Goal: Information Seeking & Learning: Learn about a topic

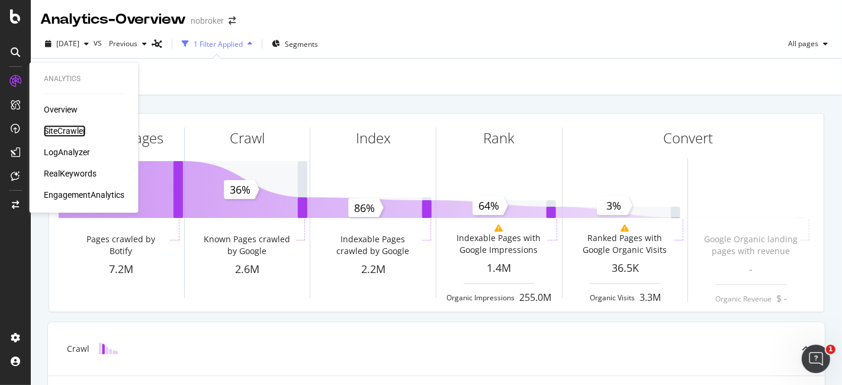
click at [64, 129] on div "SiteCrawler" at bounding box center [65, 131] width 42 height 12
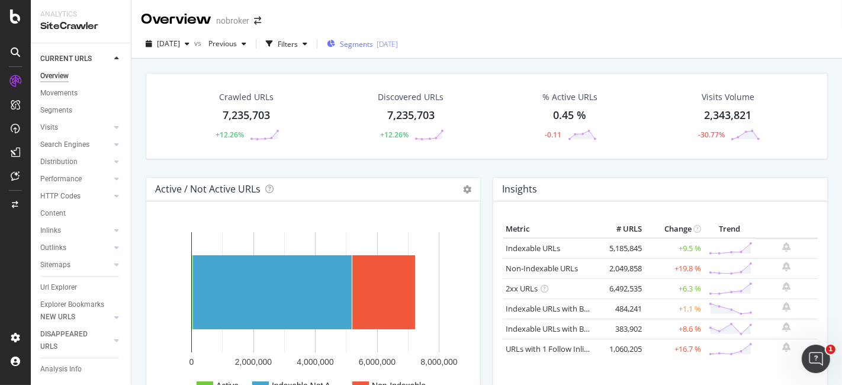
click at [372, 41] on span "Segments" at bounding box center [356, 44] width 33 height 10
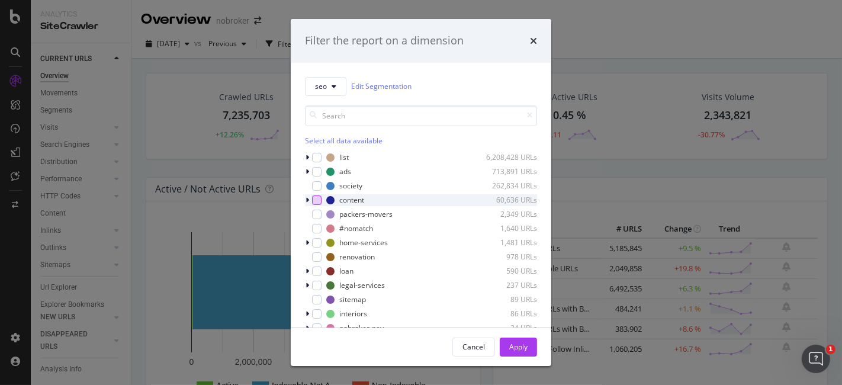
click at [312, 201] on div "modal" at bounding box center [316, 199] width 9 height 9
click at [308, 198] on icon "modal" at bounding box center [307, 199] width 4 height 7
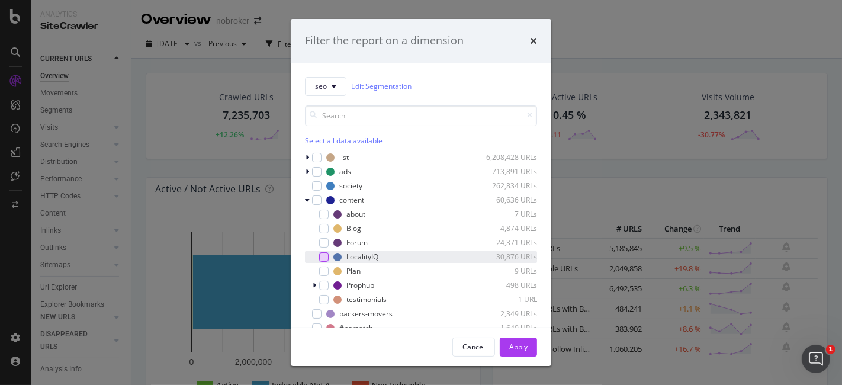
click at [323, 256] on div "modal" at bounding box center [323, 256] width 9 height 9
click at [511, 345] on div "Apply" at bounding box center [518, 346] width 18 height 10
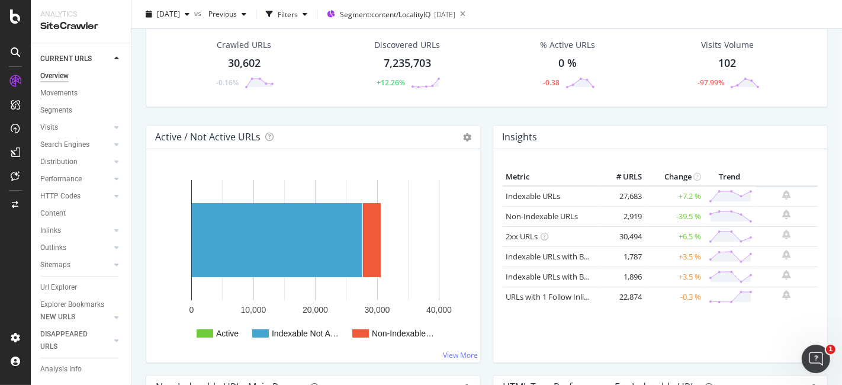
scroll to position [54, 0]
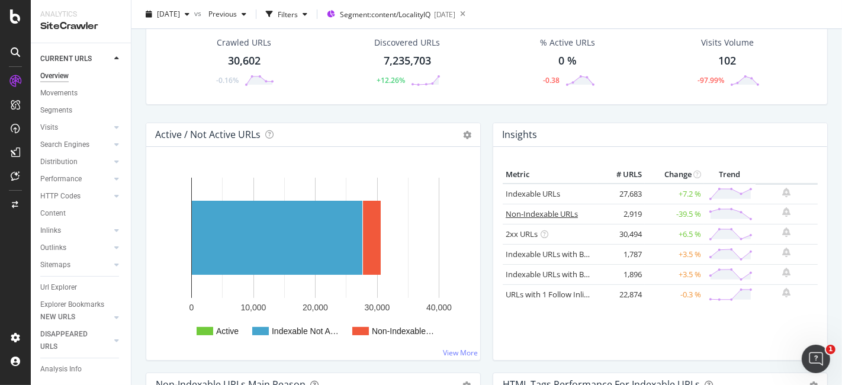
click at [548, 212] on link "Non-Indexable URLs" at bounding box center [541, 213] width 72 height 11
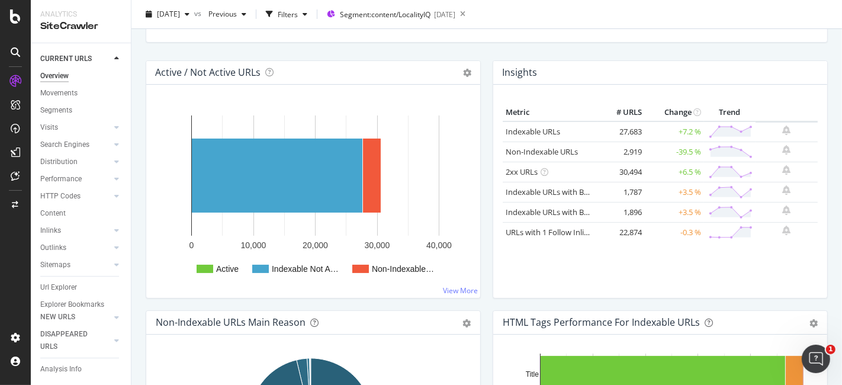
scroll to position [120, 0]
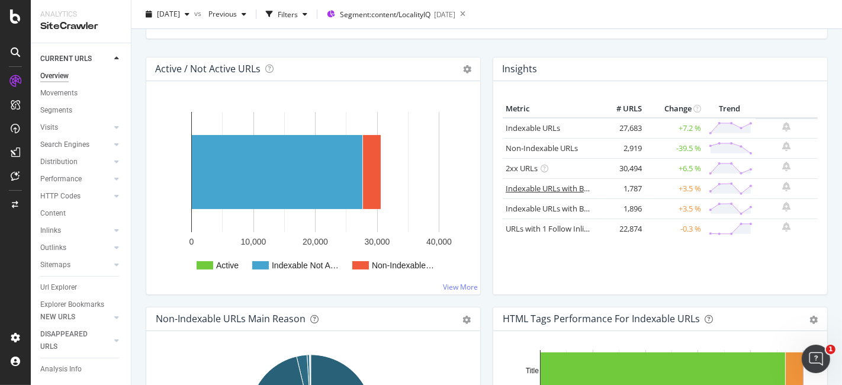
click at [529, 183] on link "Indexable URLs with Bad H1" at bounding box center [554, 188] width 99 height 11
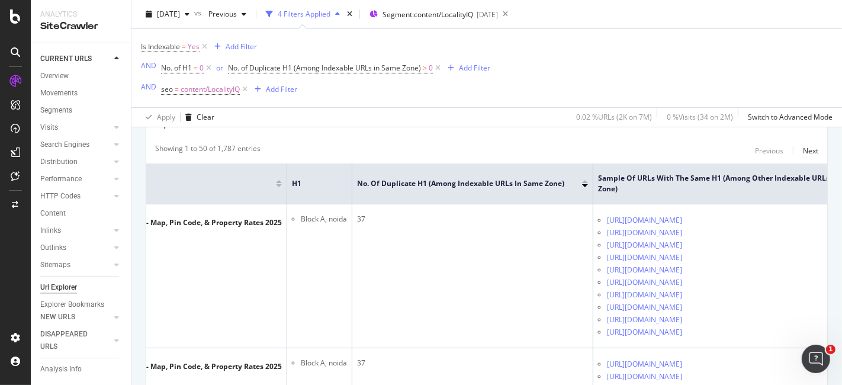
scroll to position [0, 197]
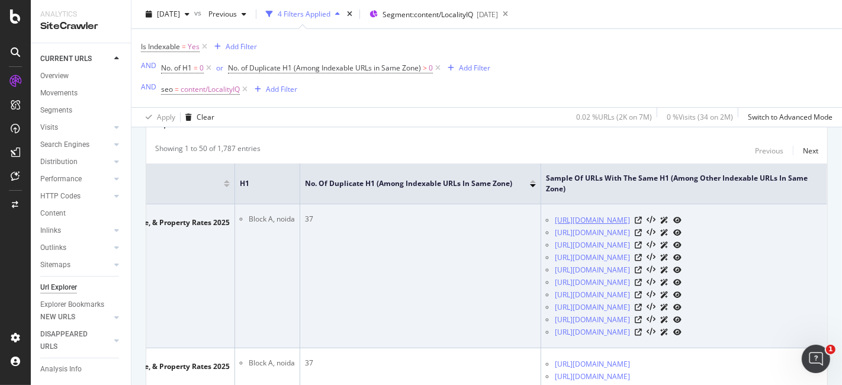
click at [588, 217] on link "[URL][DOMAIN_NAME]" at bounding box center [592, 220] width 75 height 12
click at [597, 230] on link "[URL][DOMAIN_NAME]" at bounding box center [592, 233] width 75 height 12
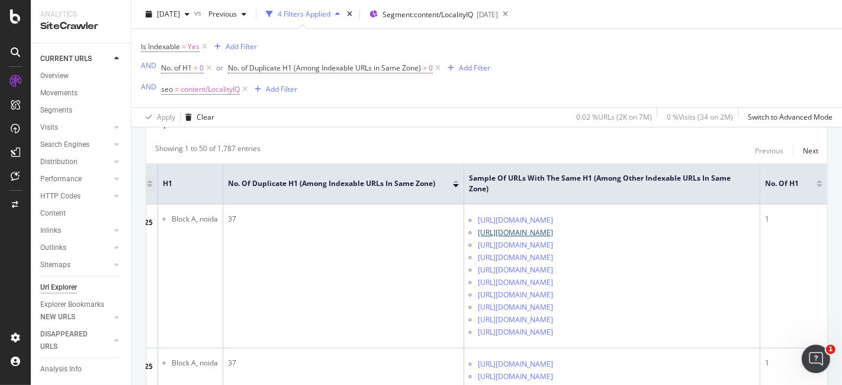
scroll to position [0, 292]
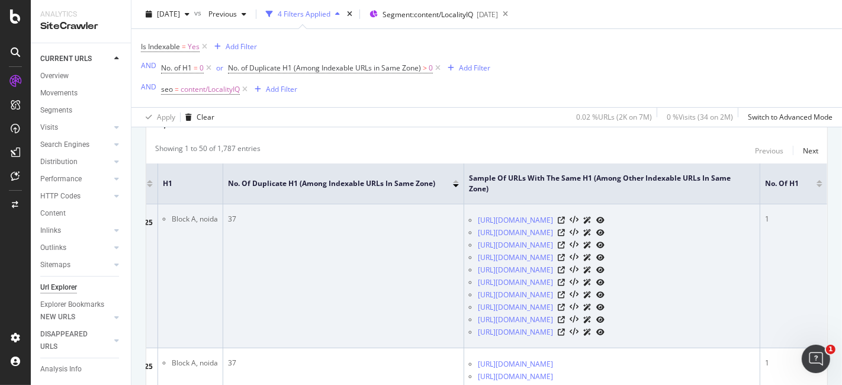
click at [604, 217] on icon at bounding box center [600, 220] width 8 height 7
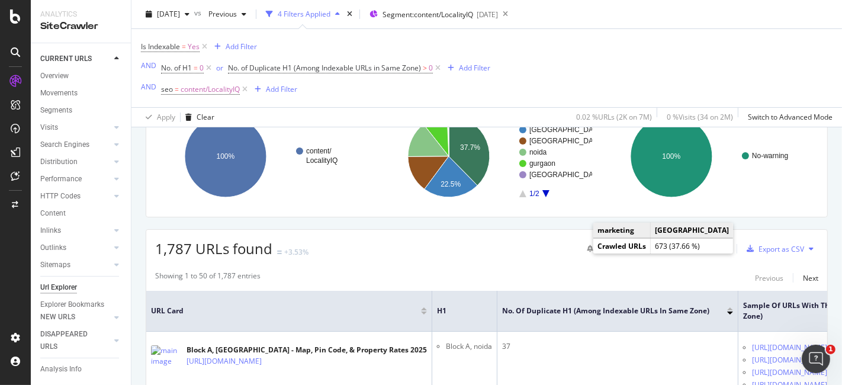
scroll to position [0, 0]
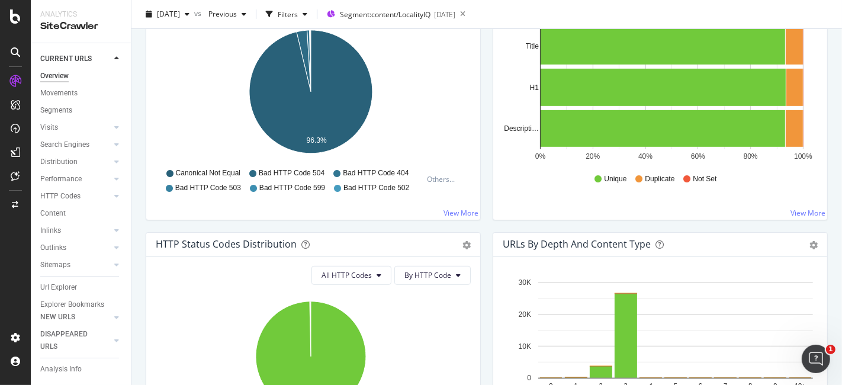
scroll to position [504, 0]
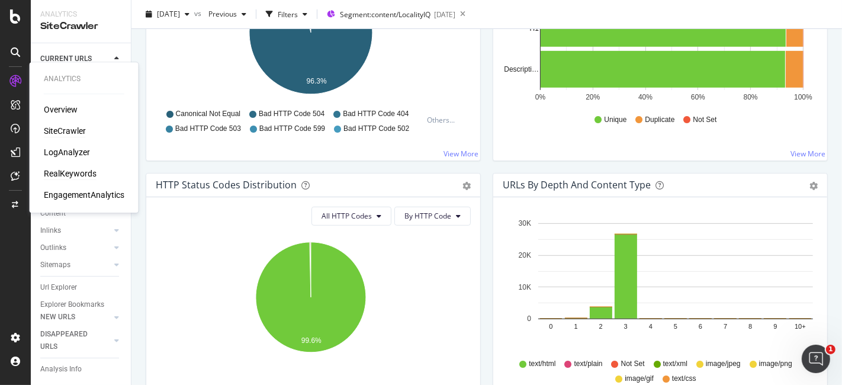
click at [73, 173] on div "RealKeywords" at bounding box center [70, 173] width 53 height 12
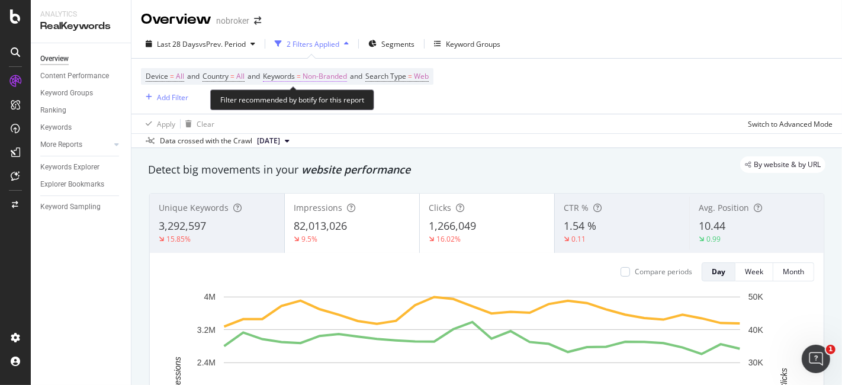
click at [331, 76] on span "Non-Branded" at bounding box center [324, 76] width 44 height 17
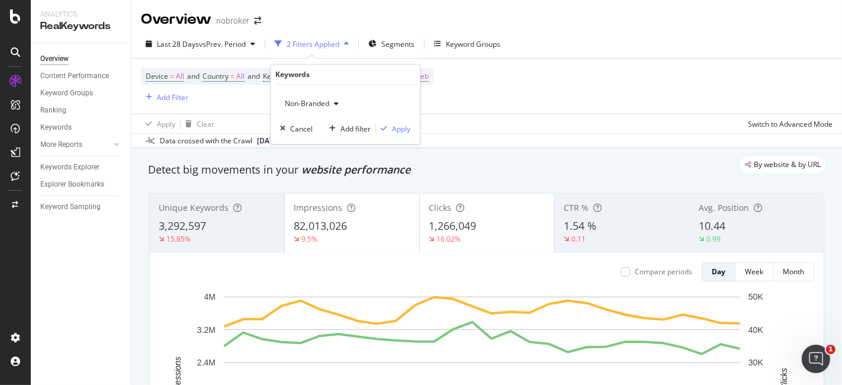
click at [330, 106] on div "button" at bounding box center [336, 103] width 14 height 7
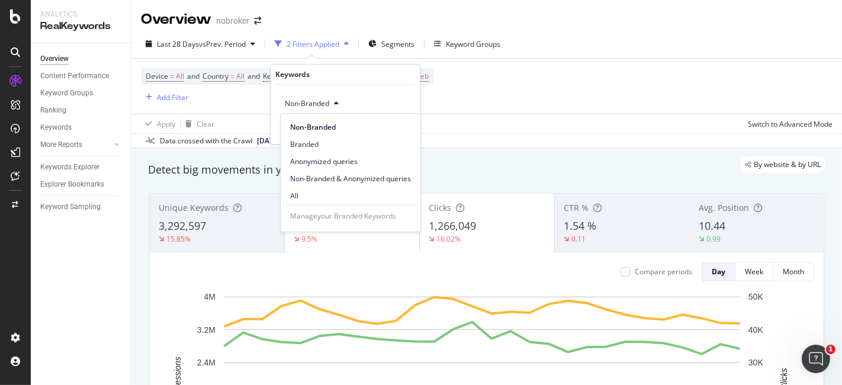
click at [342, 207] on div "Manage your Branded Keywords" at bounding box center [350, 215] width 130 height 22
click at [331, 197] on span "All" at bounding box center [350, 196] width 121 height 11
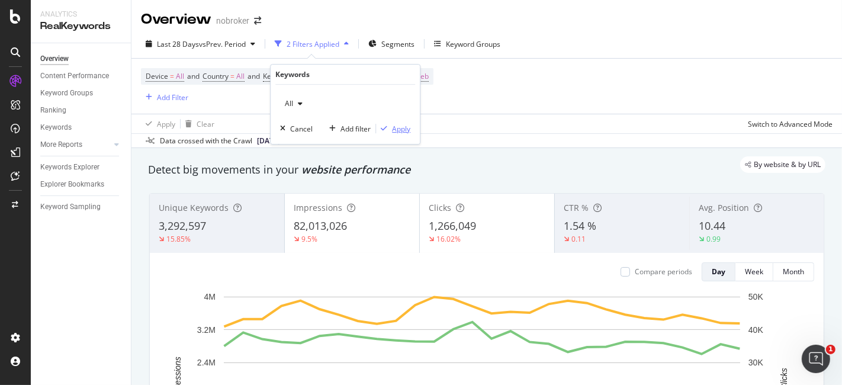
click at [400, 125] on div "Apply" at bounding box center [401, 129] width 18 height 10
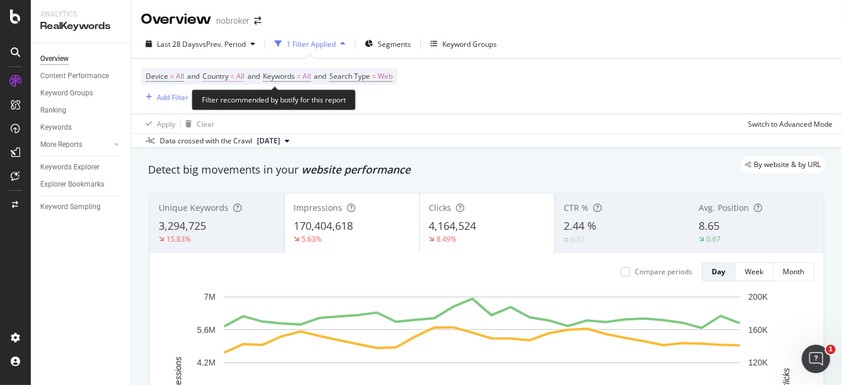
click at [240, 78] on span "All" at bounding box center [240, 76] width 8 height 17
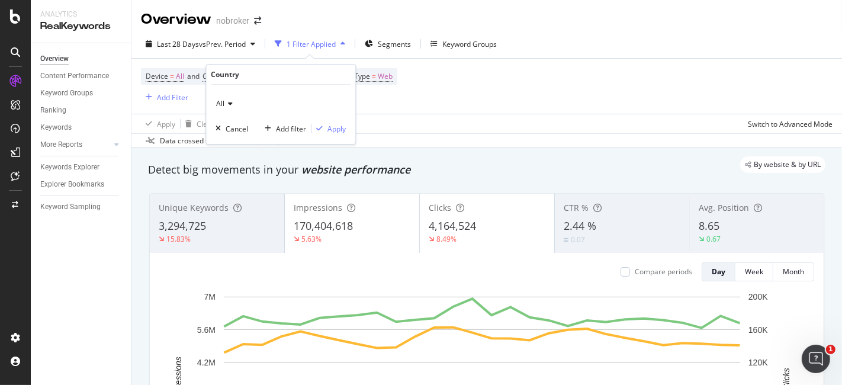
click at [228, 105] on icon at bounding box center [228, 103] width 8 height 7
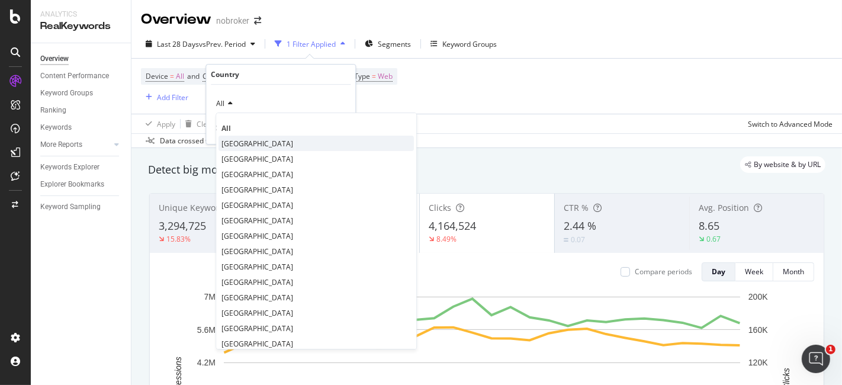
click at [254, 144] on div "[GEOGRAPHIC_DATA]" at bounding box center [315, 143] width 195 height 15
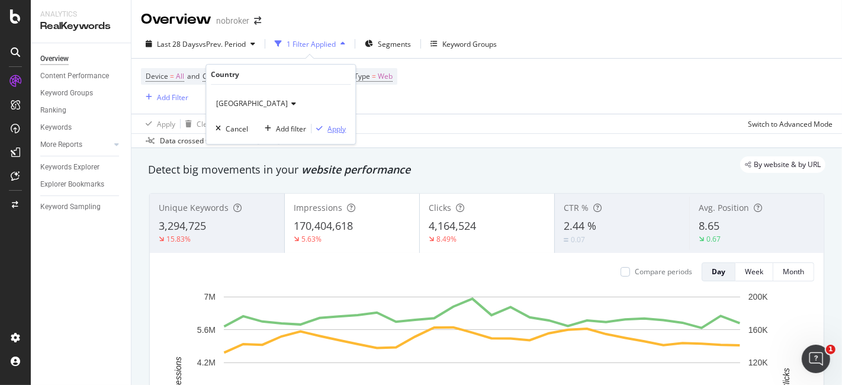
click at [336, 133] on div "Apply" at bounding box center [336, 129] width 18 height 10
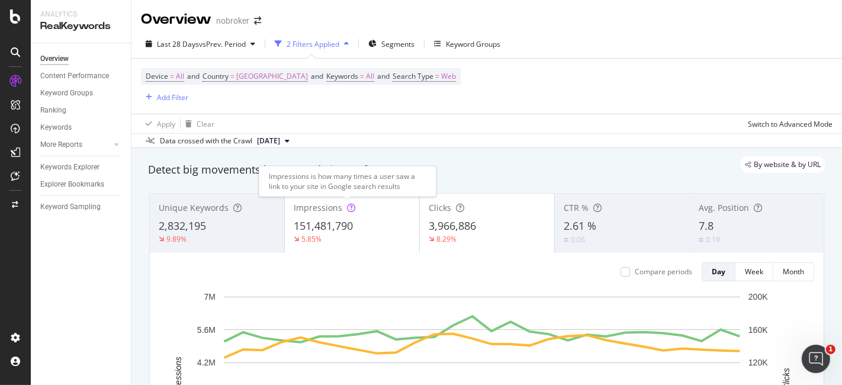
click at [354, 202] on div "Impressions" at bounding box center [352, 208] width 117 height 12
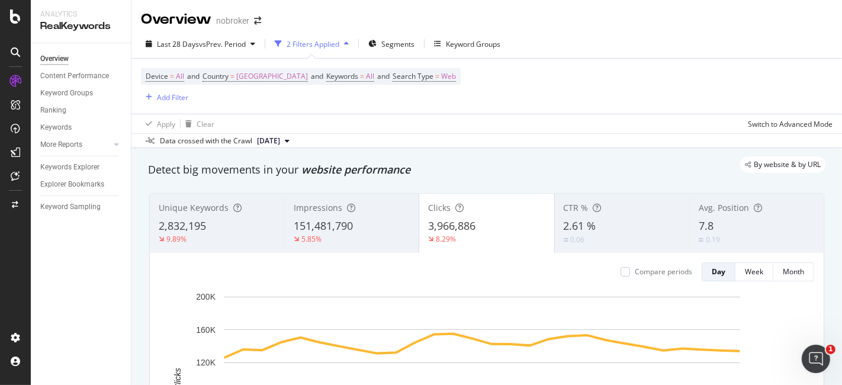
scroll to position [76, 0]
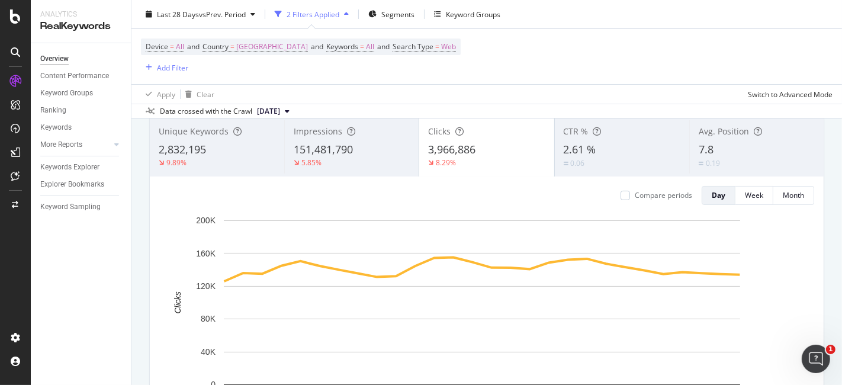
click at [354, 157] on div "5.85%" at bounding box center [352, 162] width 116 height 11
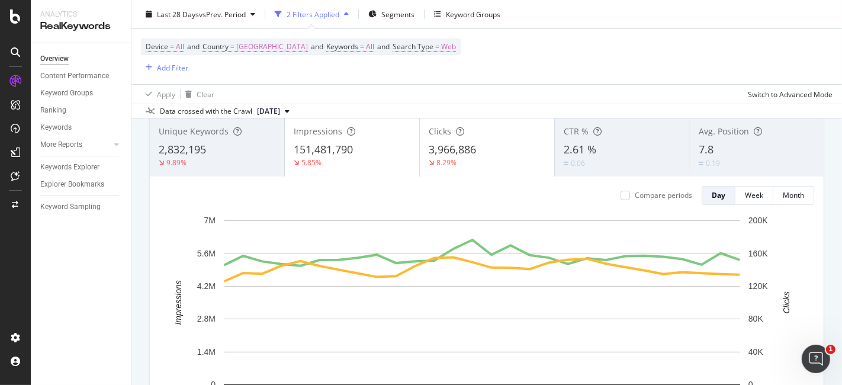
click at [245, 154] on div "2,832,195" at bounding box center [217, 149] width 117 height 15
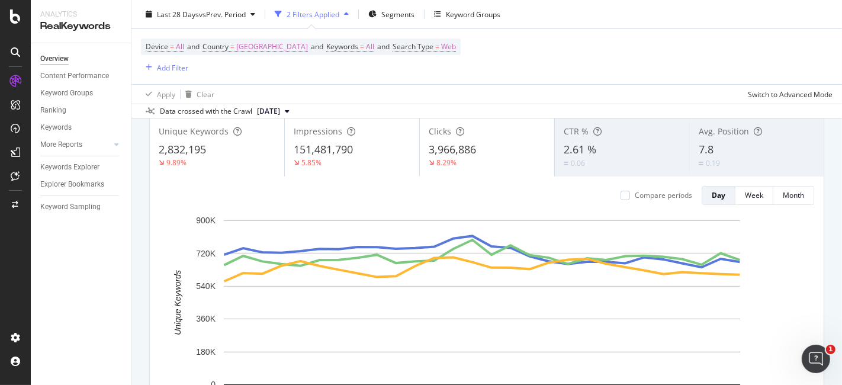
click at [576, 149] on span "2.61 %" at bounding box center [579, 149] width 33 height 14
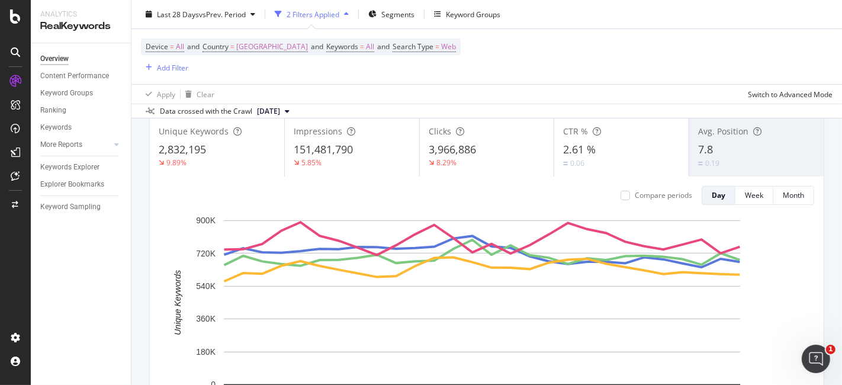
click at [734, 157] on div "0.19" at bounding box center [756, 162] width 117 height 11
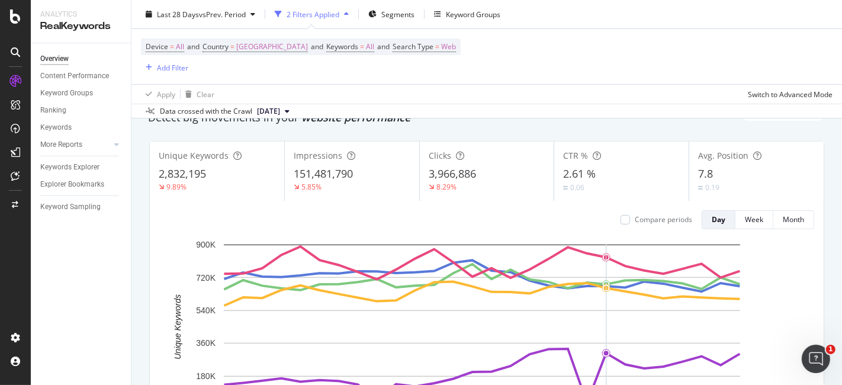
scroll to position [44, 0]
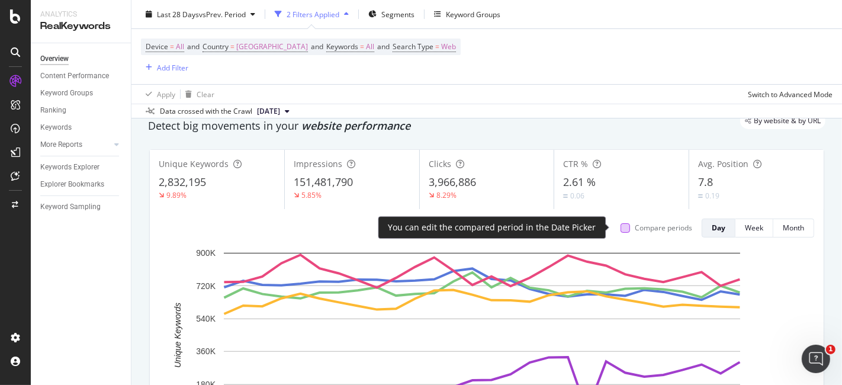
click at [620, 227] on div at bounding box center [624, 227] width 9 height 9
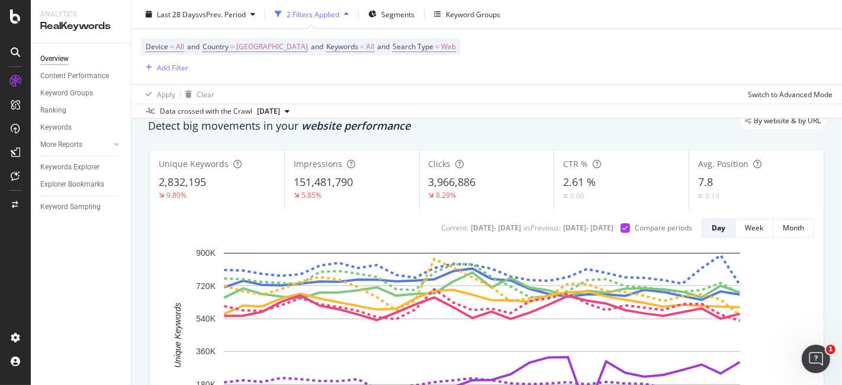
click at [563, 228] on div "[DATE] - [DATE]" at bounding box center [588, 228] width 50 height 10
click at [714, 230] on div "Day" at bounding box center [718, 228] width 14 height 10
click at [782, 225] on div "Month" at bounding box center [792, 228] width 21 height 10
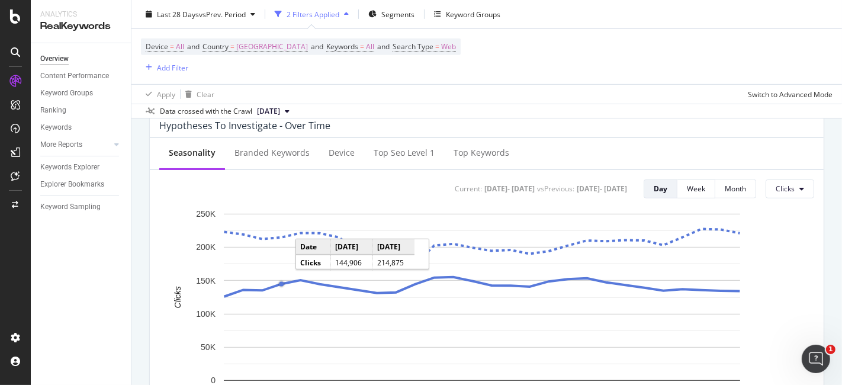
scroll to position [460, 0]
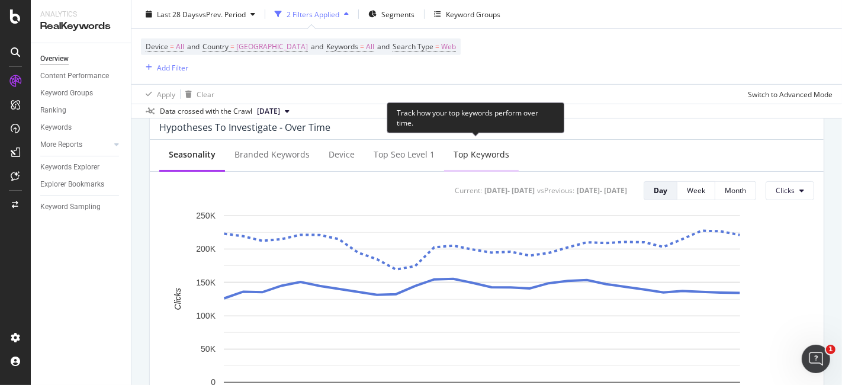
click at [468, 161] on div "Top Keywords" at bounding box center [481, 155] width 75 height 33
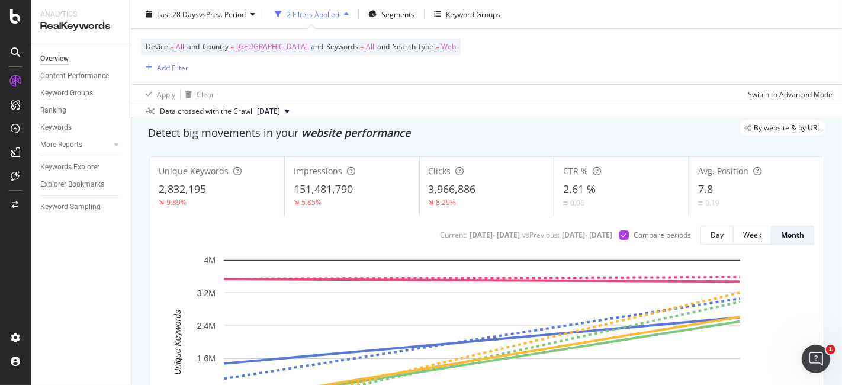
scroll to position [0, 0]
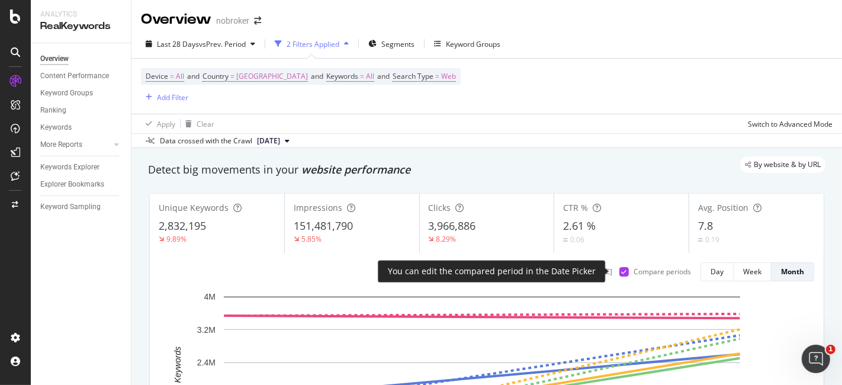
click at [621, 272] on icon at bounding box center [623, 272] width 5 height 6
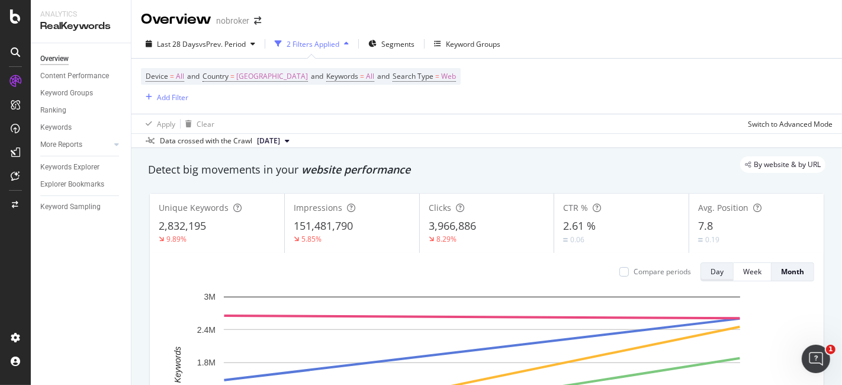
click at [710, 272] on div "Day" at bounding box center [716, 271] width 13 height 10
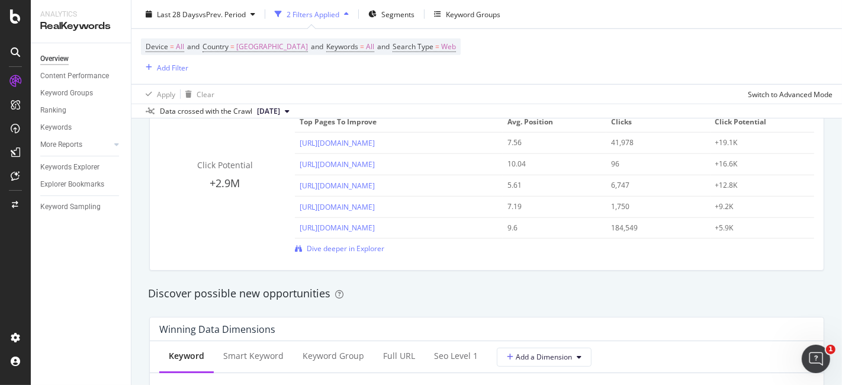
scroll to position [888, 0]
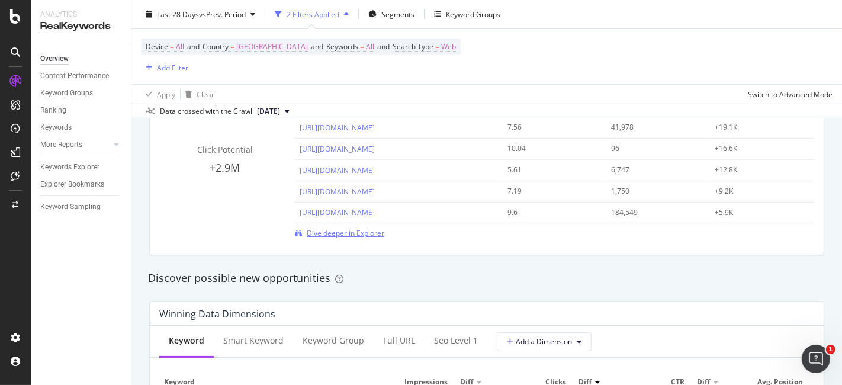
click at [355, 228] on span "Dive deeper in Explorer" at bounding box center [346, 233] width 78 height 10
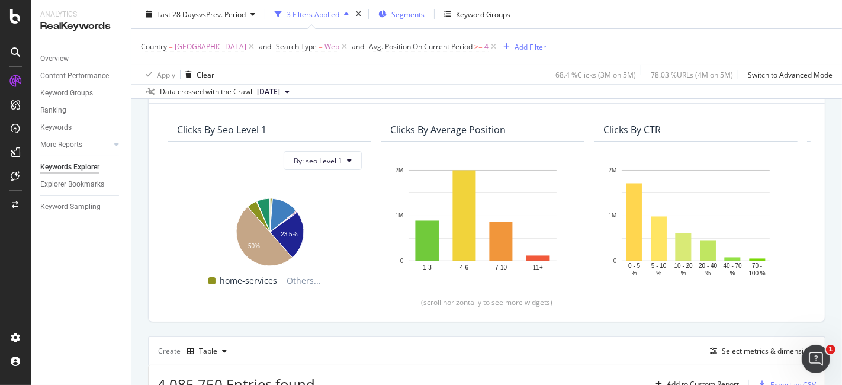
click at [397, 13] on span "Segments" at bounding box center [407, 14] width 33 height 10
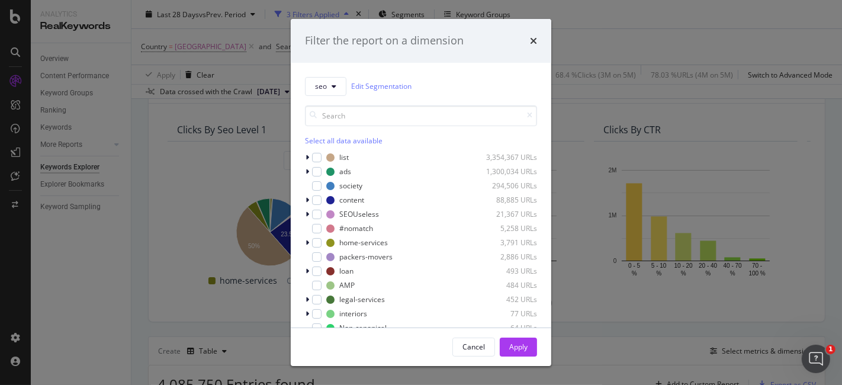
click at [539, 41] on div "Filter the report on a dimension" at bounding box center [421, 41] width 260 height 44
click at [534, 41] on icon "times" at bounding box center [533, 40] width 7 height 9
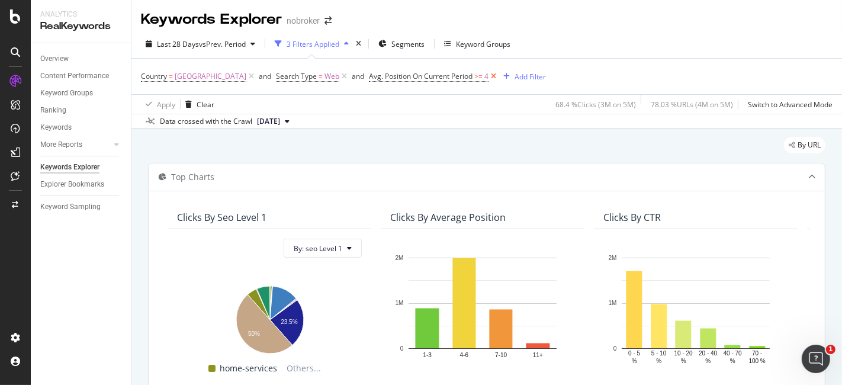
click at [488, 76] on icon at bounding box center [493, 76] width 10 height 12
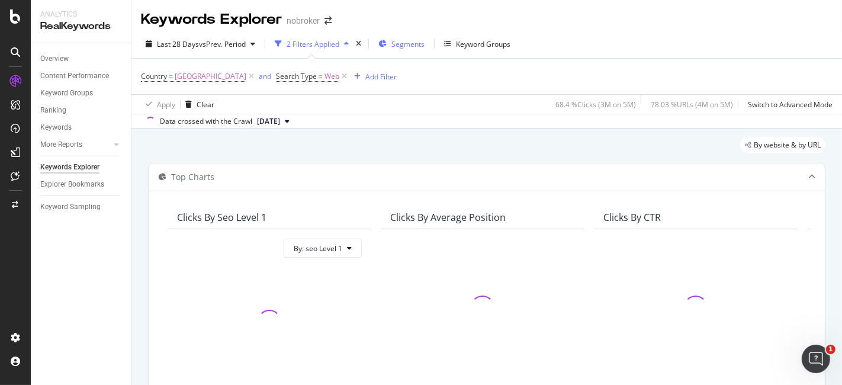
click at [413, 43] on span "Segments" at bounding box center [407, 44] width 33 height 10
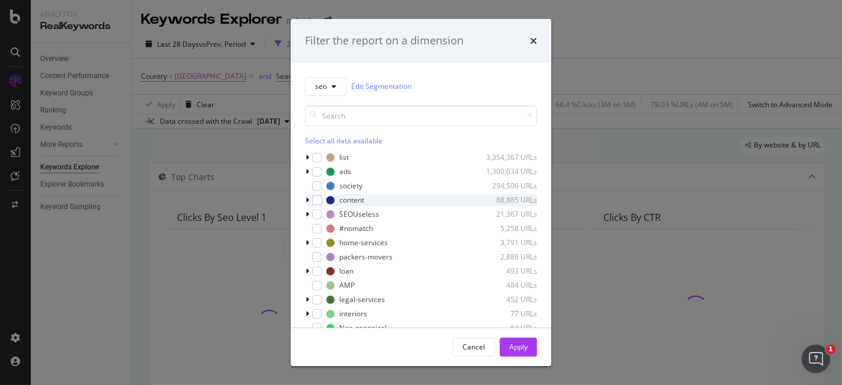
click at [306, 202] on icon "modal" at bounding box center [307, 199] width 4 height 7
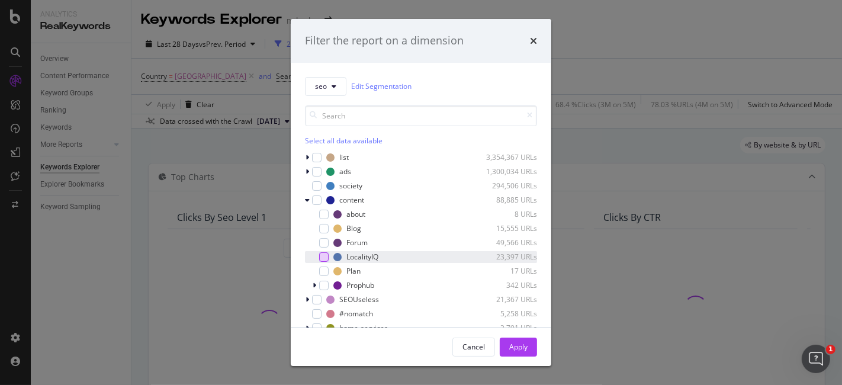
click at [321, 260] on div "modal" at bounding box center [323, 256] width 9 height 9
click at [528, 350] on button "Apply" at bounding box center [518, 346] width 37 height 19
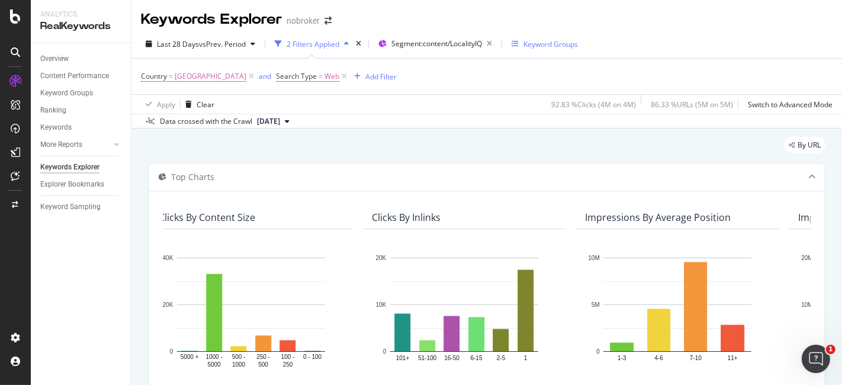
click at [546, 44] on div "Keyword Groups" at bounding box center [550, 44] width 54 height 10
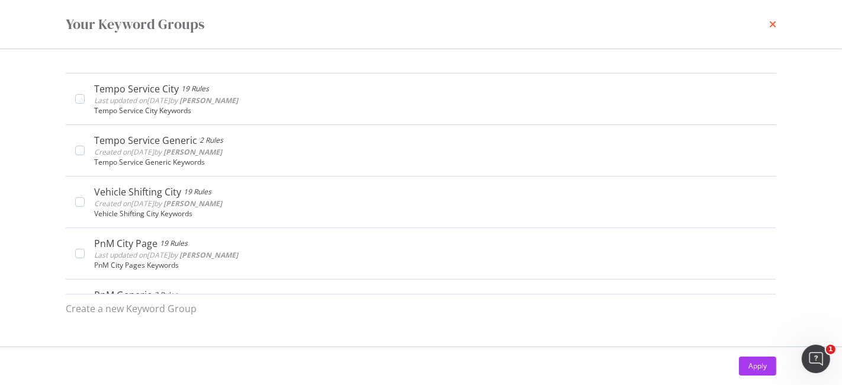
click at [774, 21] on icon "times" at bounding box center [772, 24] width 7 height 9
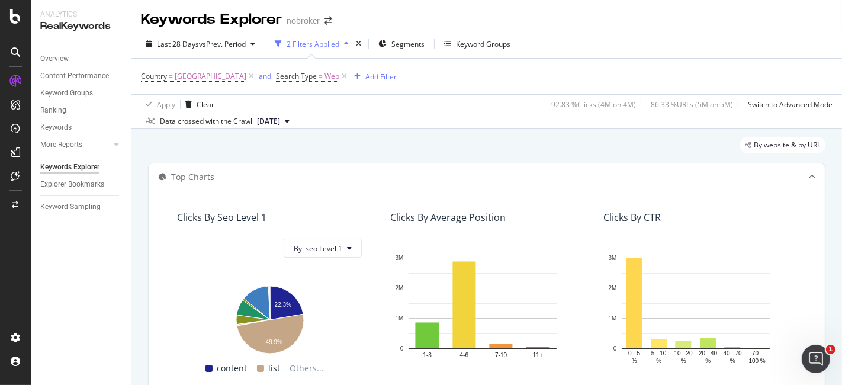
click at [289, 122] on icon at bounding box center [287, 121] width 5 height 7
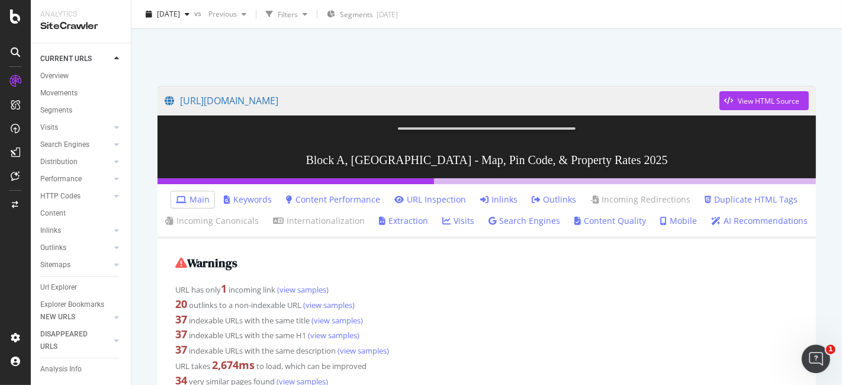
scroll to position [44, 0]
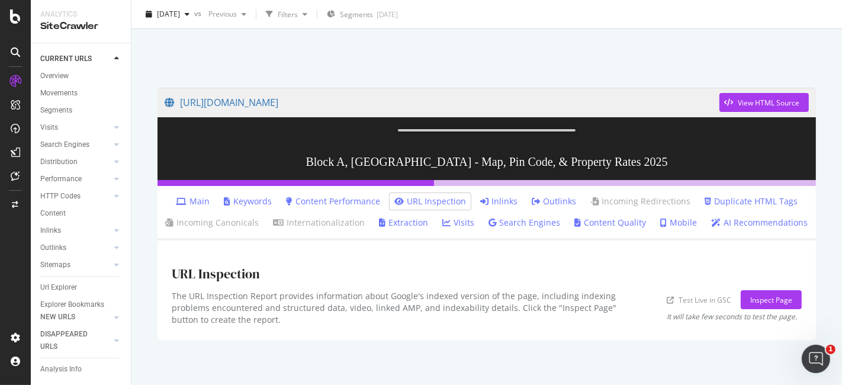
scroll to position [59, 0]
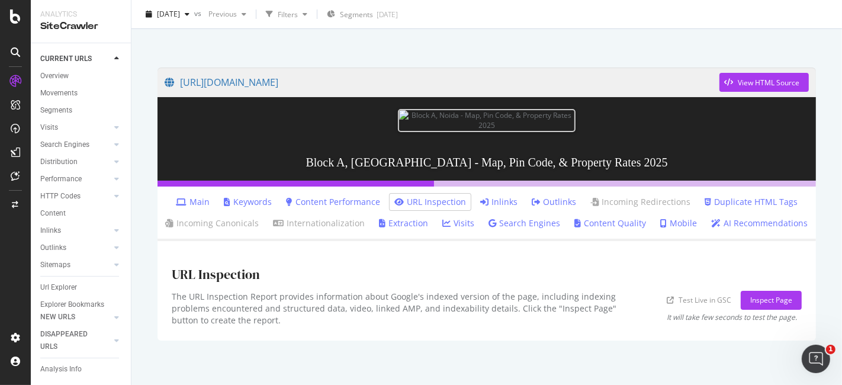
click at [436, 204] on link "URL Inspection" at bounding box center [430, 202] width 72 height 12
click at [427, 196] on link "URL Inspection" at bounding box center [430, 202] width 72 height 12
click at [415, 202] on link "URL Inspection" at bounding box center [430, 202] width 72 height 12
click at [760, 299] on div "Inspect Page" at bounding box center [771, 300] width 42 height 10
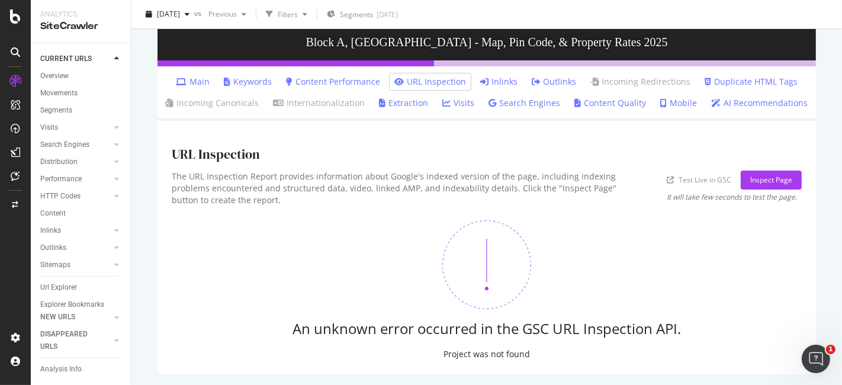
scroll to position [0, 0]
